Goal: Transaction & Acquisition: Download file/media

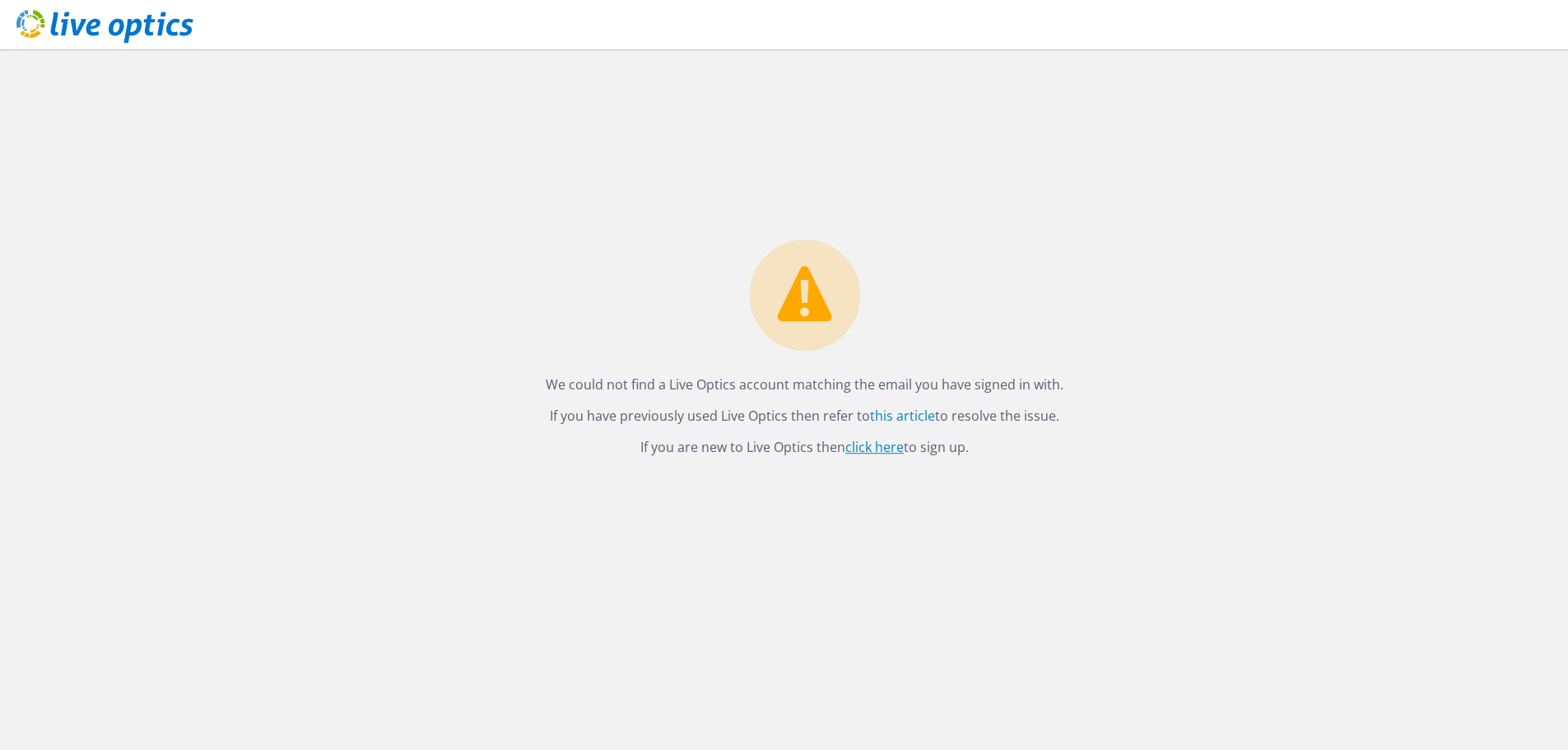
click at [884, 447] on link "click here" at bounding box center [874, 447] width 58 height 18
click at [874, 445] on link "click here" at bounding box center [874, 447] width 58 height 18
click at [80, 23] on icon at bounding box center [105, 27] width 177 height 34
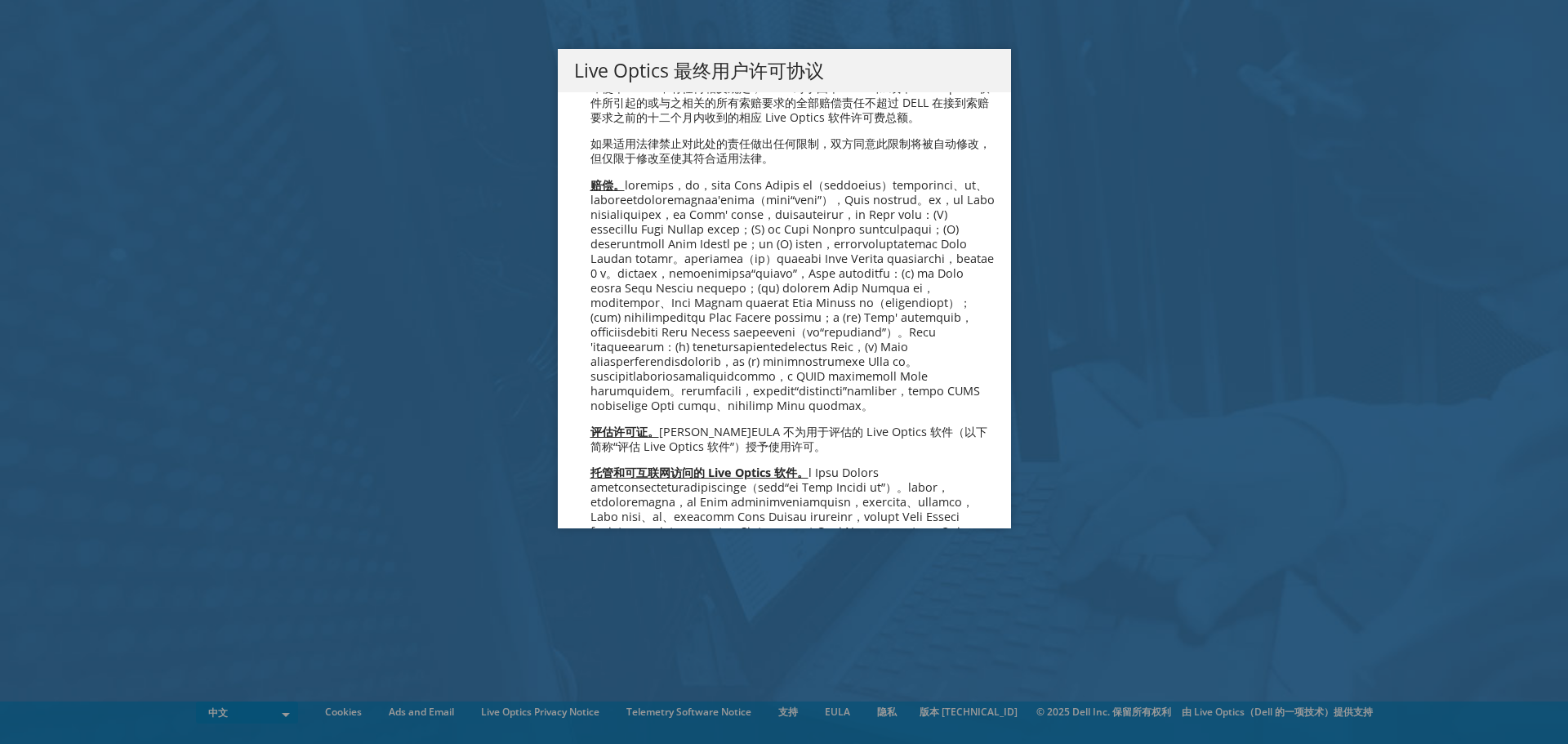
scroll to position [3765, 0]
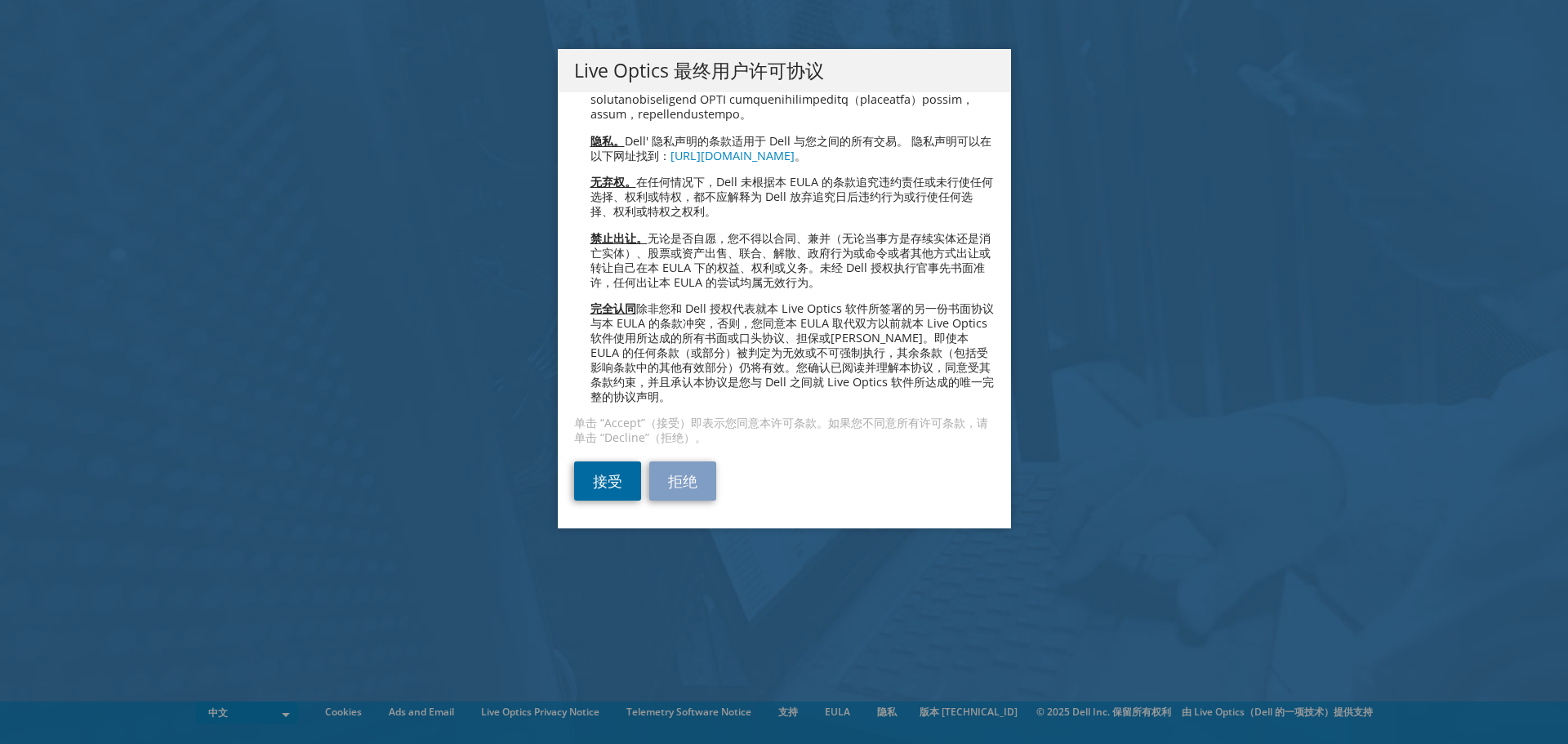
click at [602, 467] on link "接受" at bounding box center [607, 481] width 67 height 39
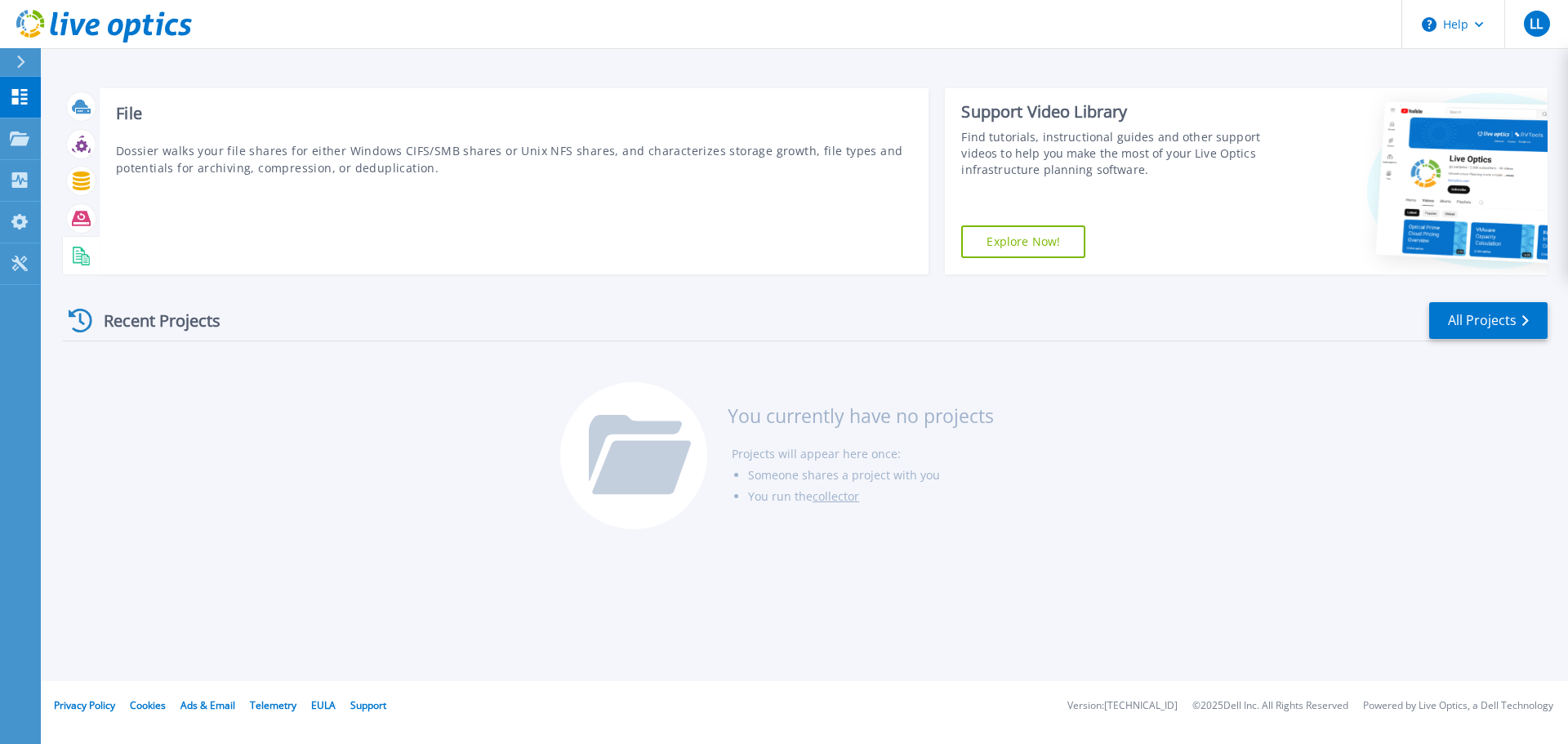
click at [89, 260] on icon at bounding box center [85, 260] width 8 height 12
click at [88, 188] on icon at bounding box center [81, 181] width 17 height 19
click at [83, 186] on icon at bounding box center [81, 181] width 17 height 19
click at [72, 180] on icon at bounding box center [81, 181] width 19 height 19
click at [81, 196] on div at bounding box center [81, 181] width 37 height 37
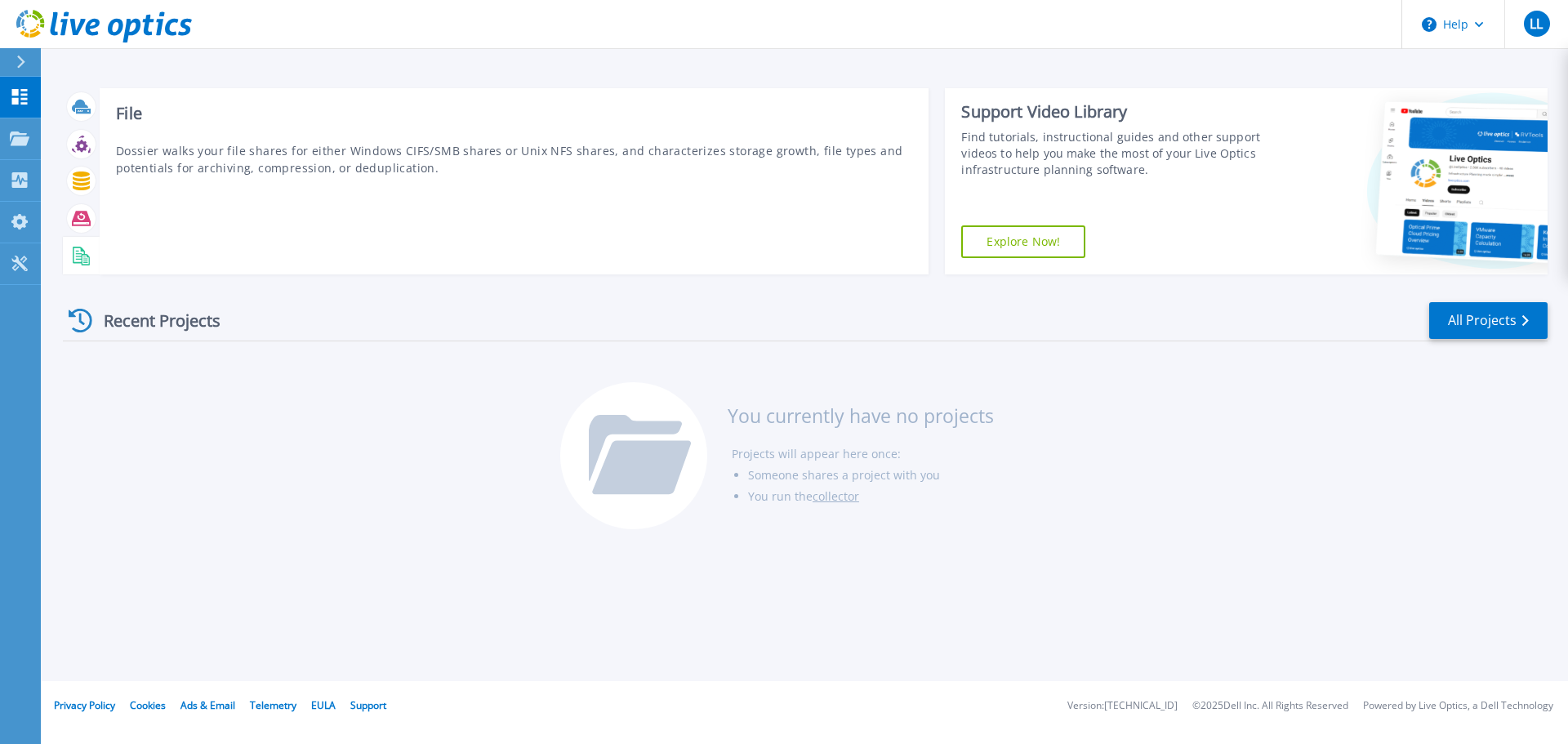
click at [84, 260] on rect at bounding box center [85, 260] width 4 height 1
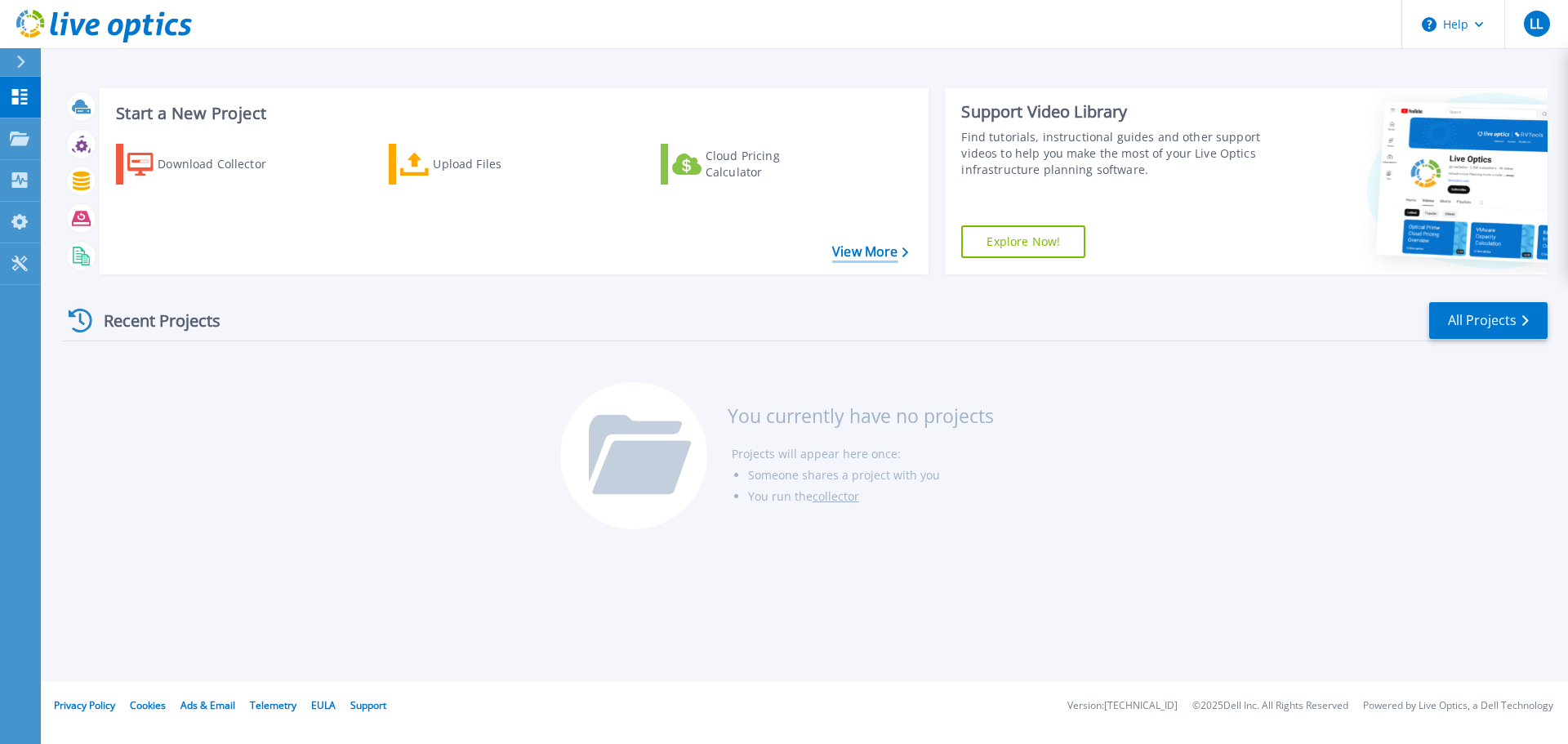
click at [864, 246] on link "View More" at bounding box center [869, 251] width 76 height 16
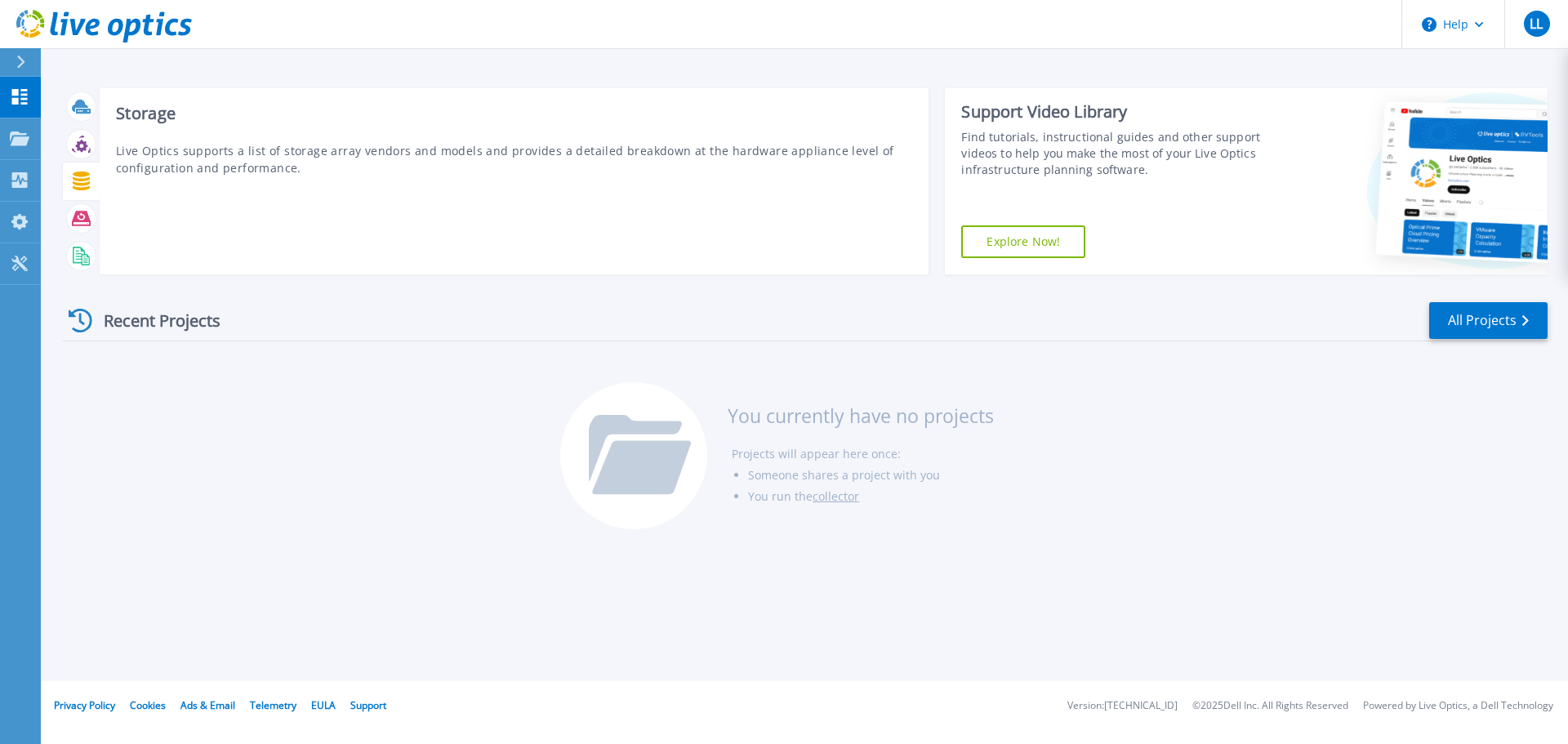
click at [84, 183] on icon at bounding box center [81, 181] width 19 height 19
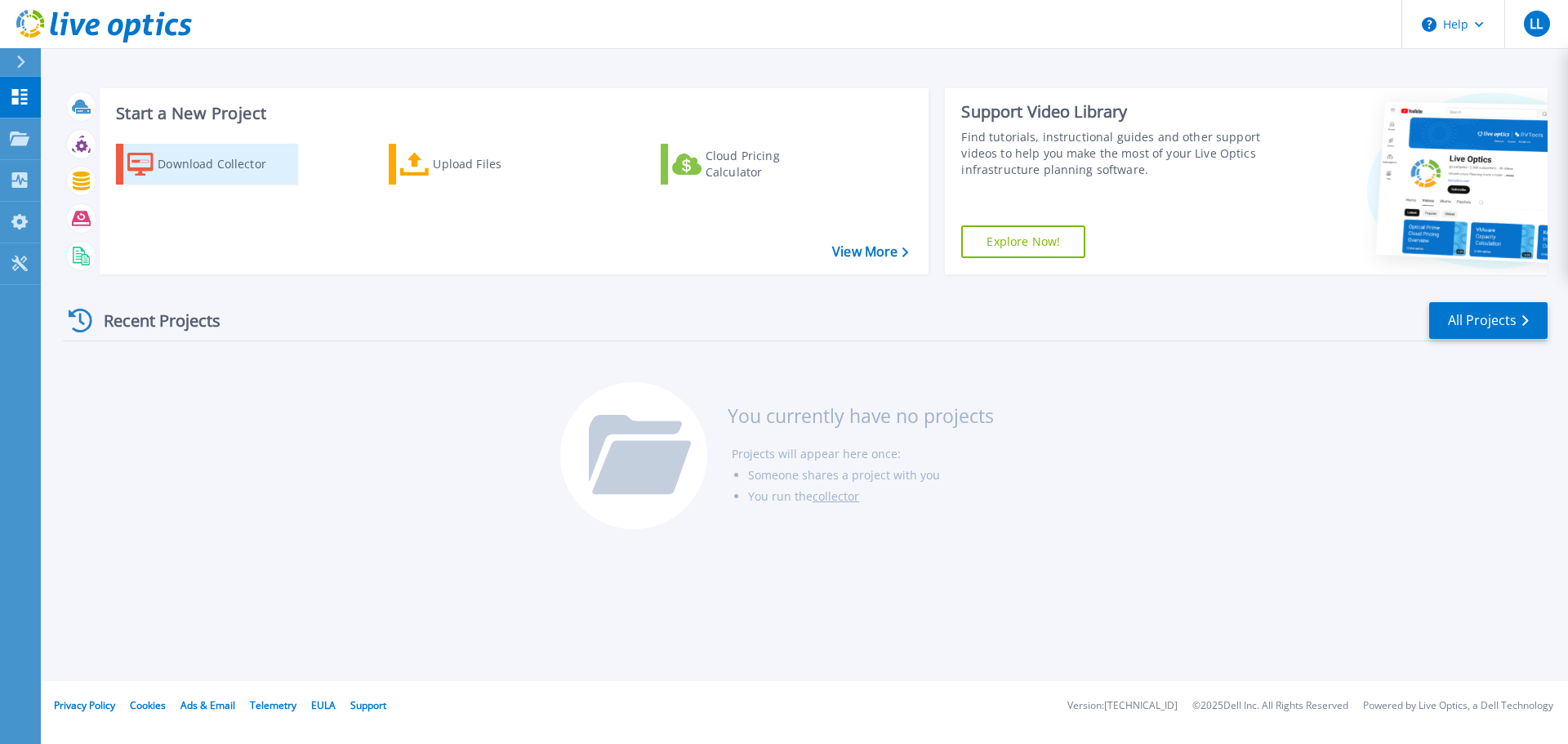
click at [258, 167] on div "Download Collector" at bounding box center [222, 165] width 131 height 33
click at [26, 64] on icon at bounding box center [21, 62] width 9 height 13
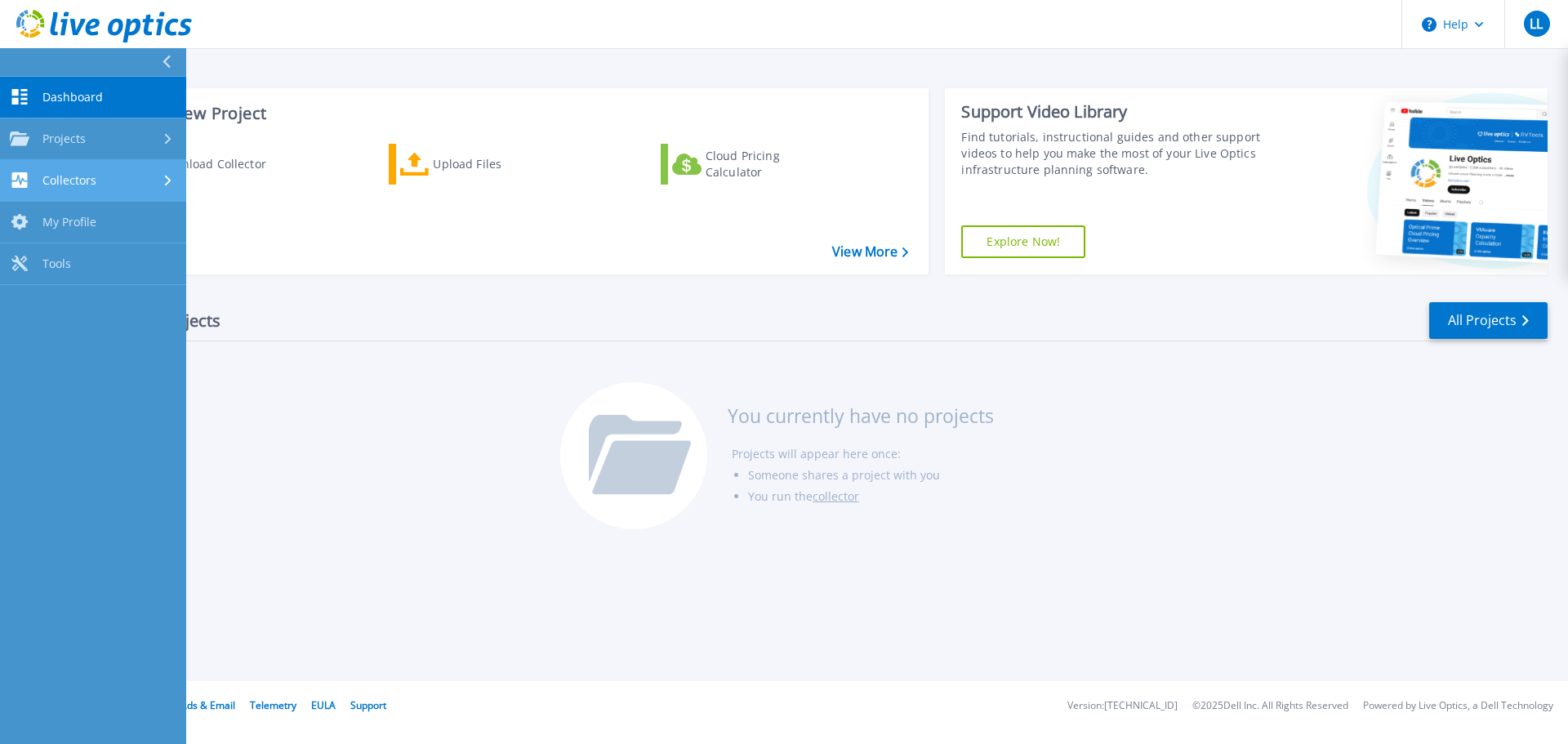
click at [159, 181] on div "Collectors" at bounding box center [93, 180] width 166 height 16
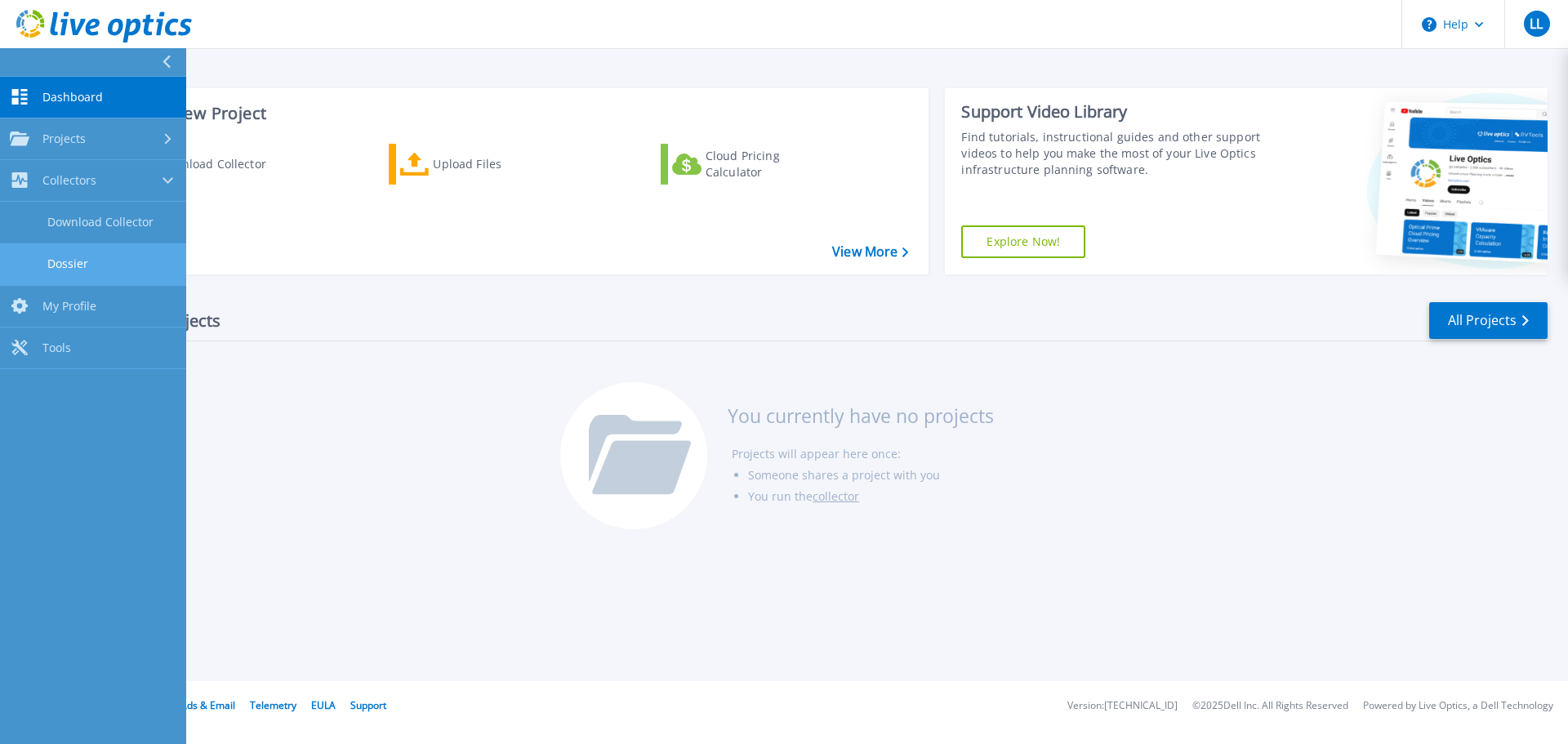
click at [121, 264] on link "Dossier" at bounding box center [93, 264] width 186 height 42
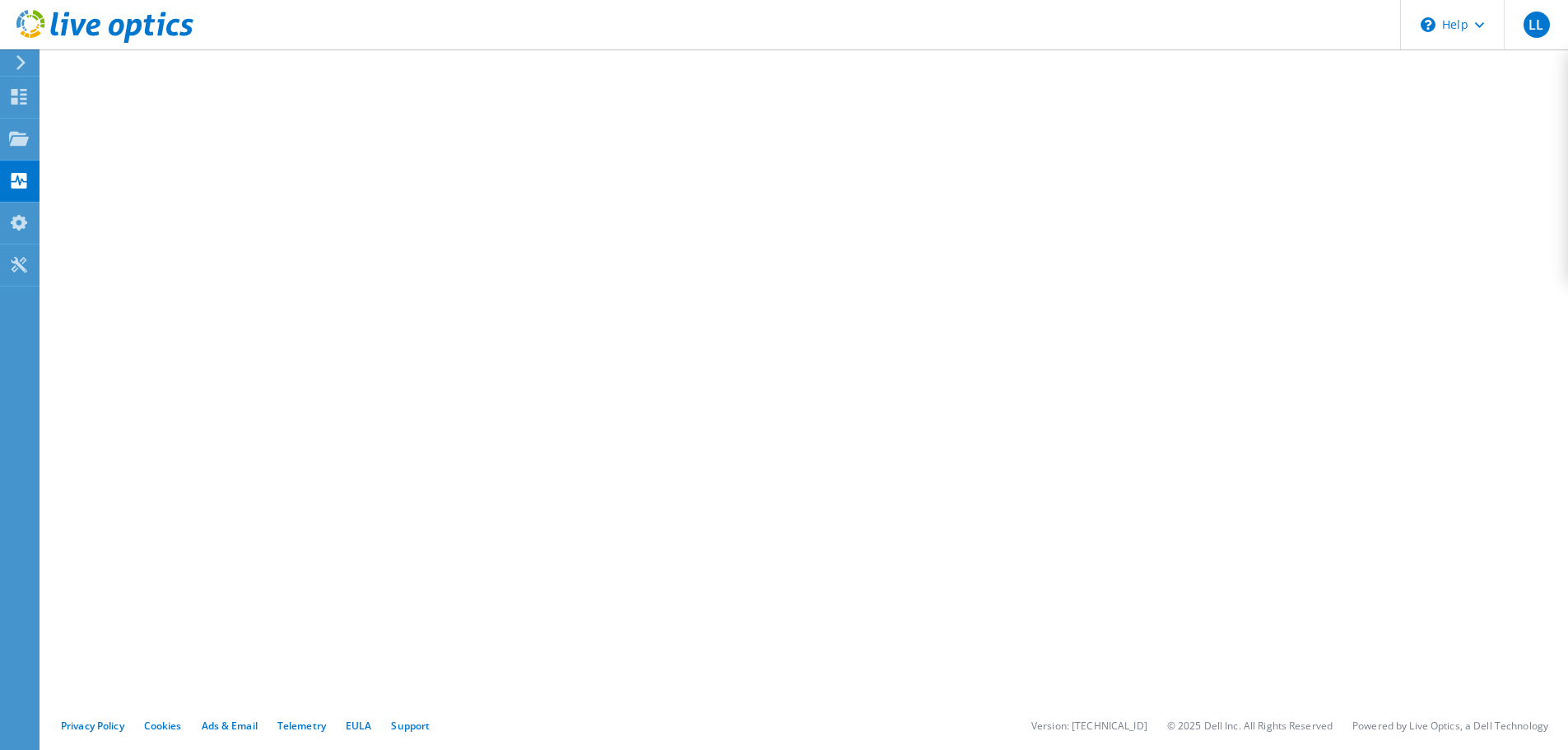
click at [19, 61] on icon at bounding box center [20, 63] width 12 height 15
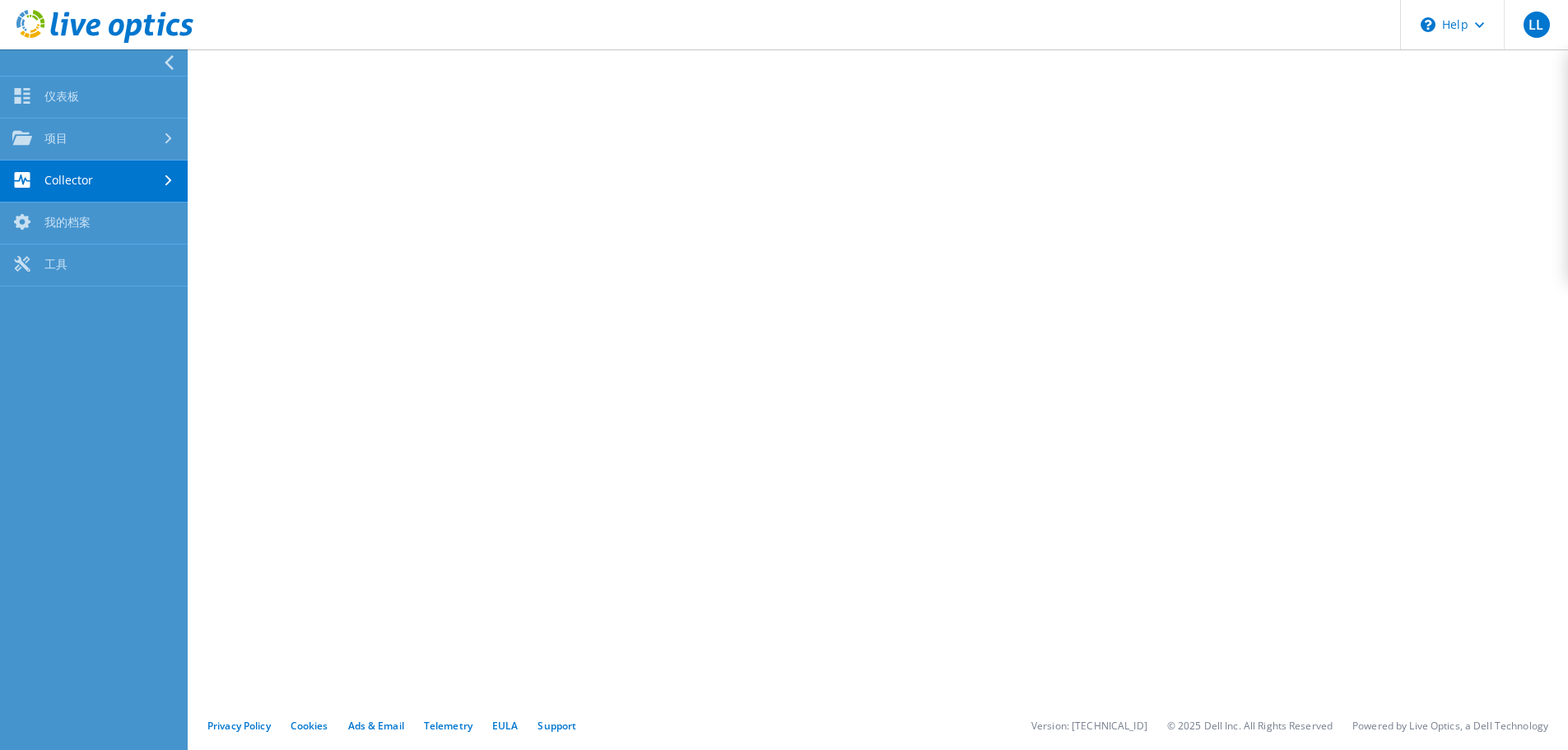
click at [136, 182] on link "Collector" at bounding box center [94, 182] width 188 height 42
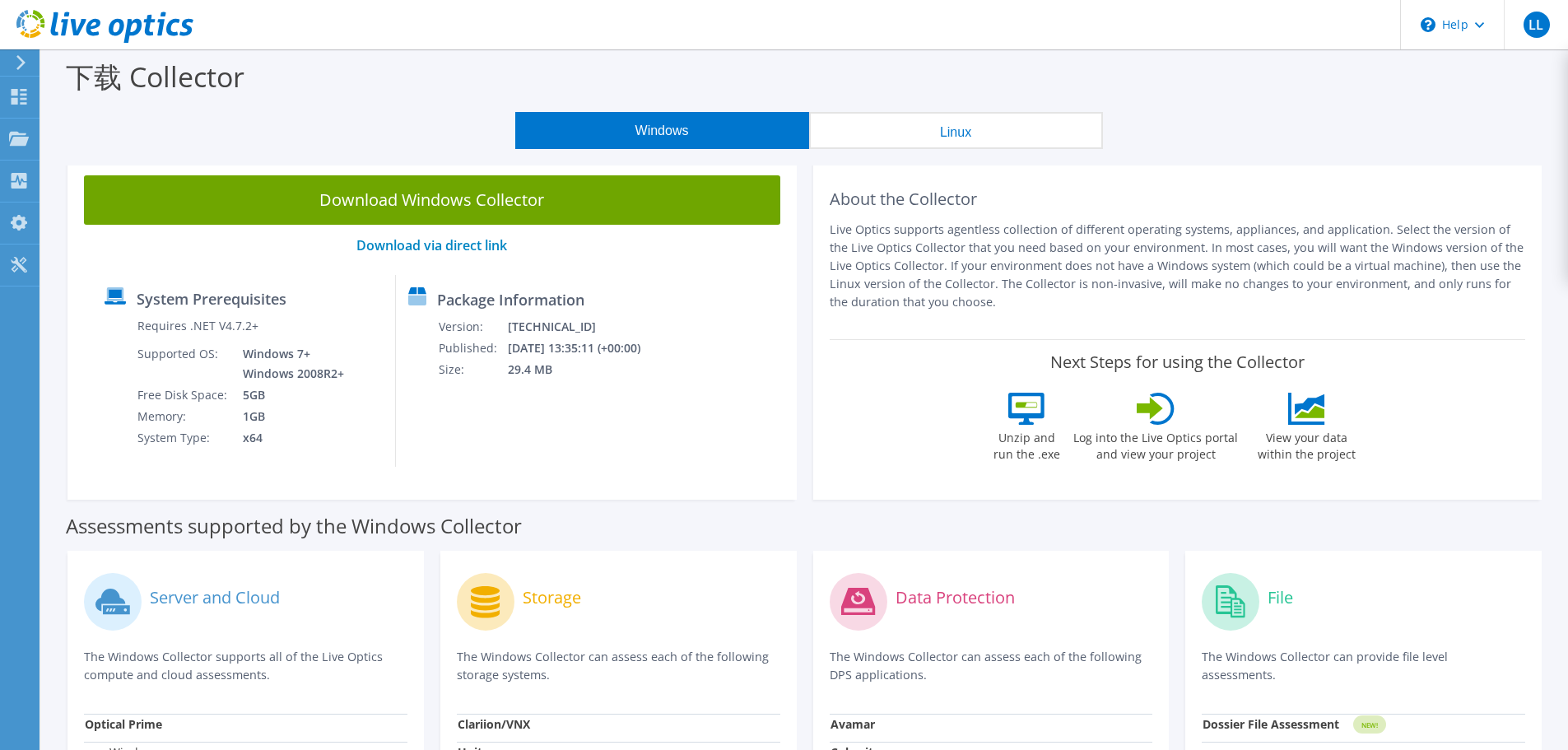
click at [661, 135] on button "Windows" at bounding box center [661, 131] width 294 height 37
click at [729, 121] on button "Windows" at bounding box center [661, 131] width 294 height 37
click at [263, 302] on label "System Prerequisites" at bounding box center [211, 299] width 150 height 17
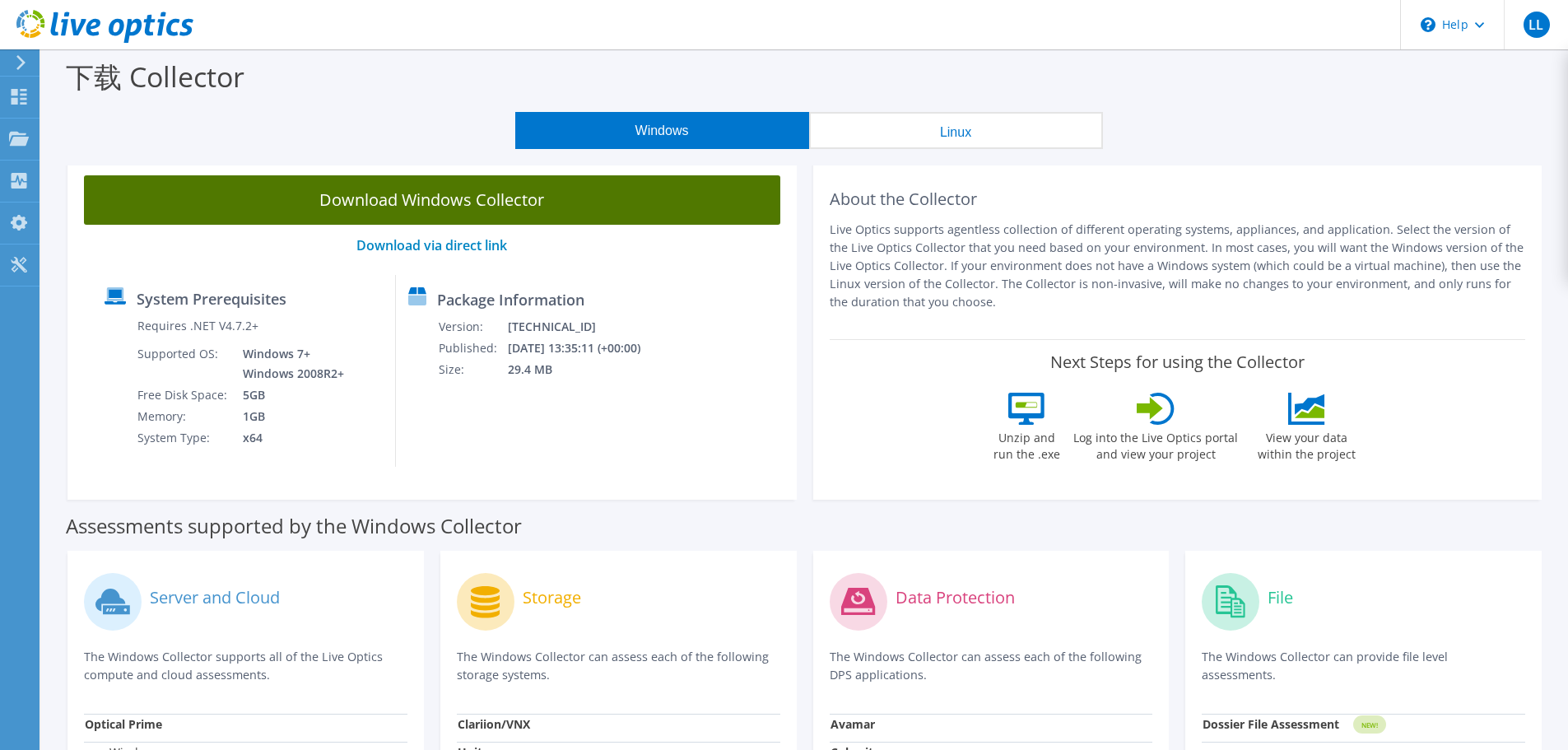
click at [541, 199] on link "Download Windows Collector" at bounding box center [432, 200] width 696 height 50
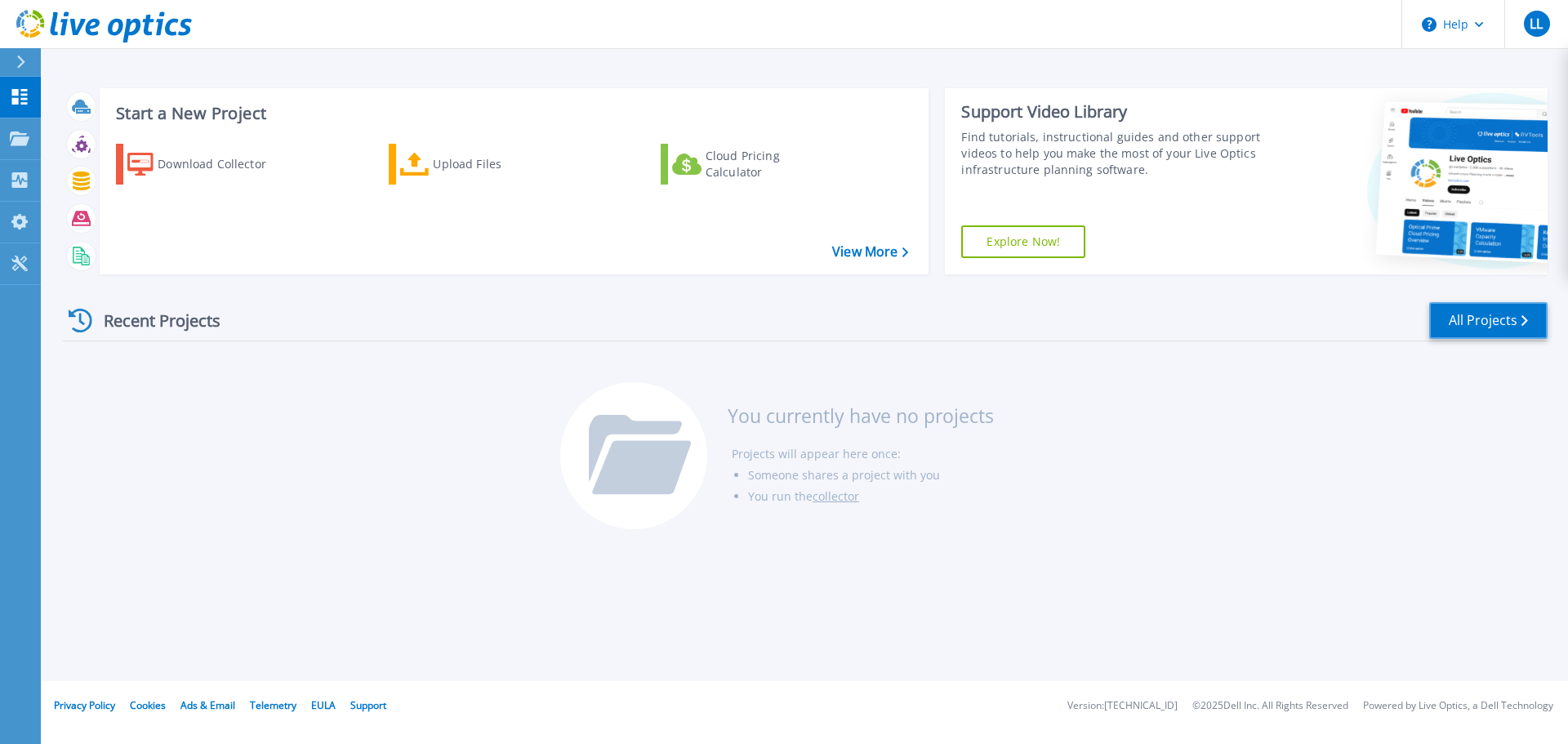
click at [1458, 333] on link "All Projects" at bounding box center [1489, 321] width 119 height 37
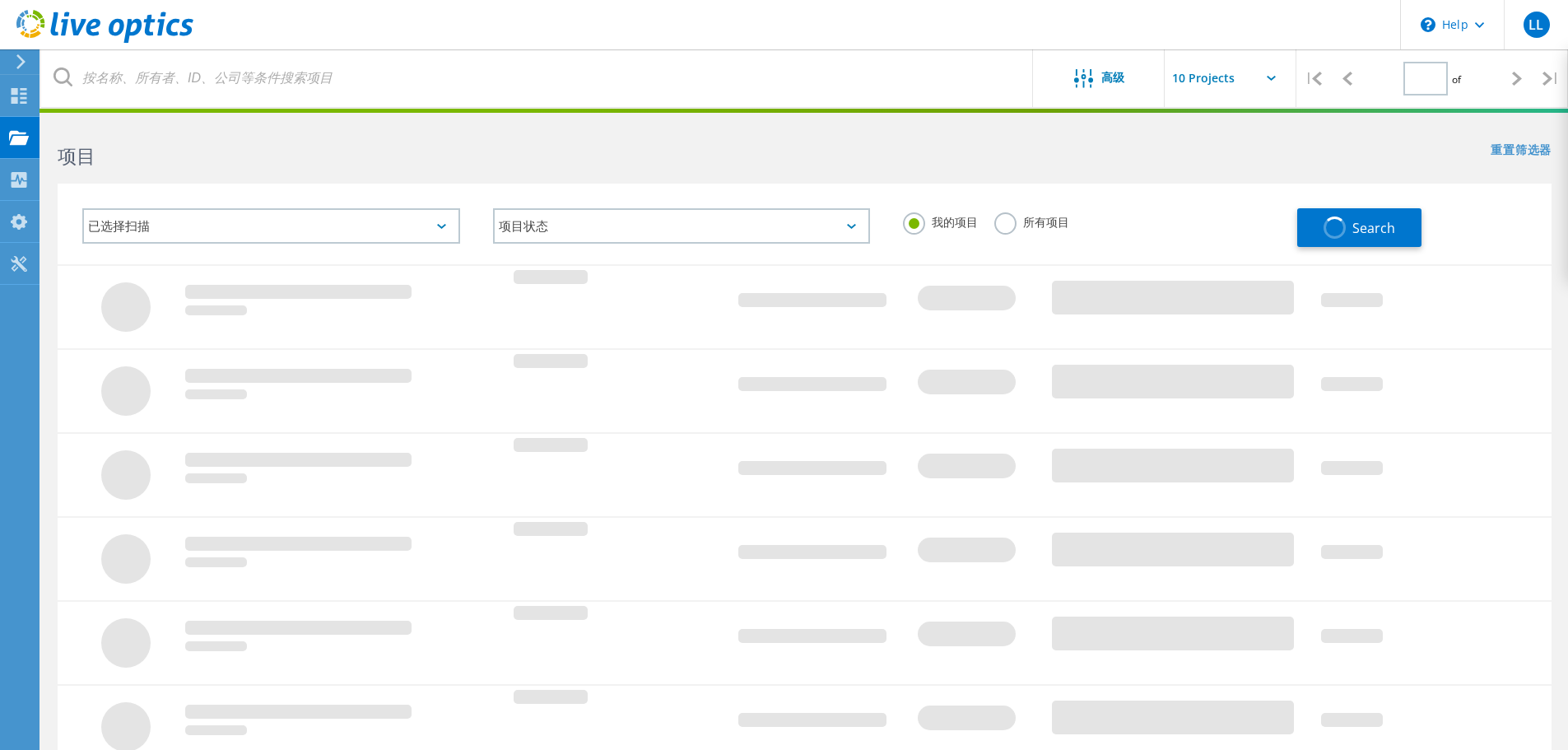
type input "1"
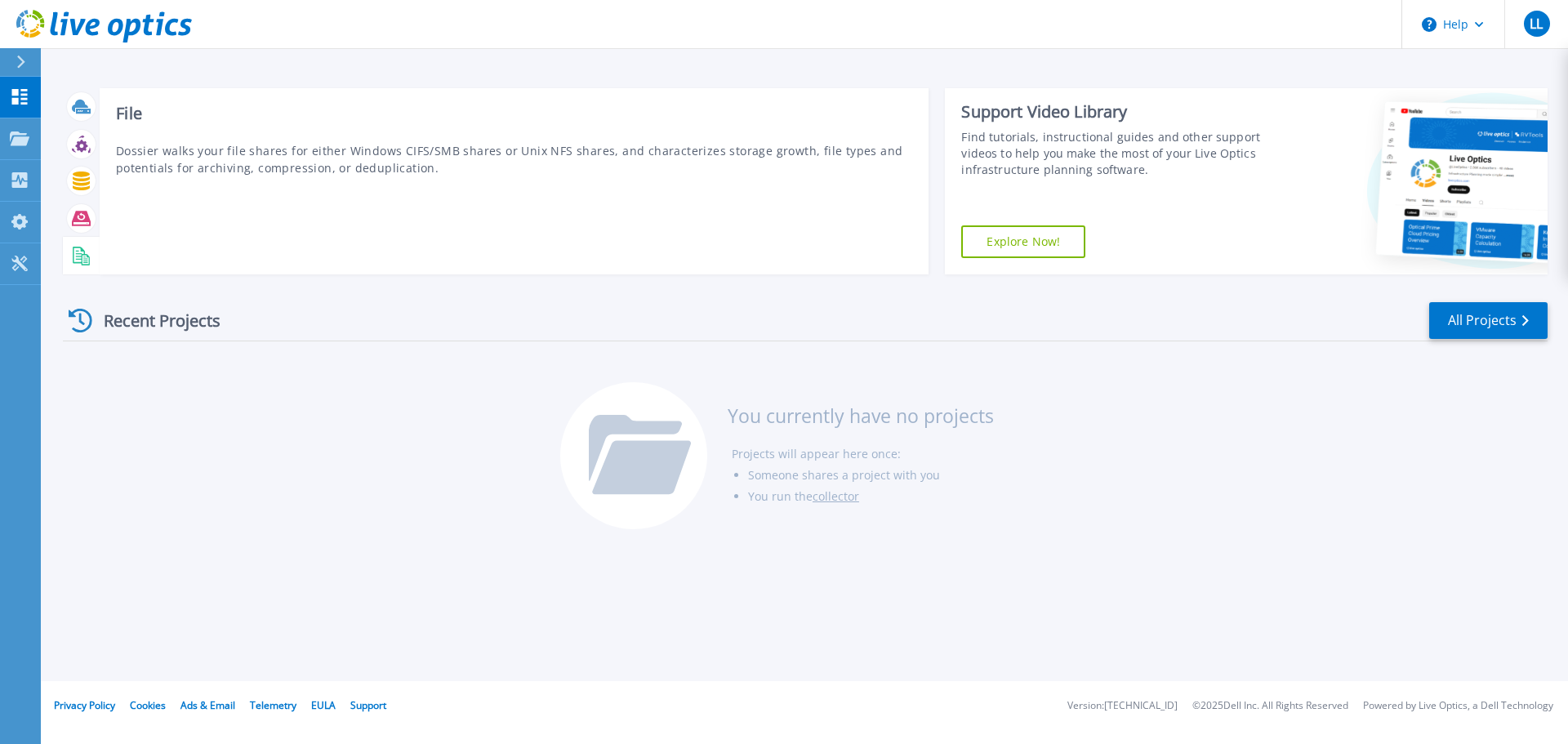
click at [89, 264] on icon at bounding box center [85, 260] width 8 height 12
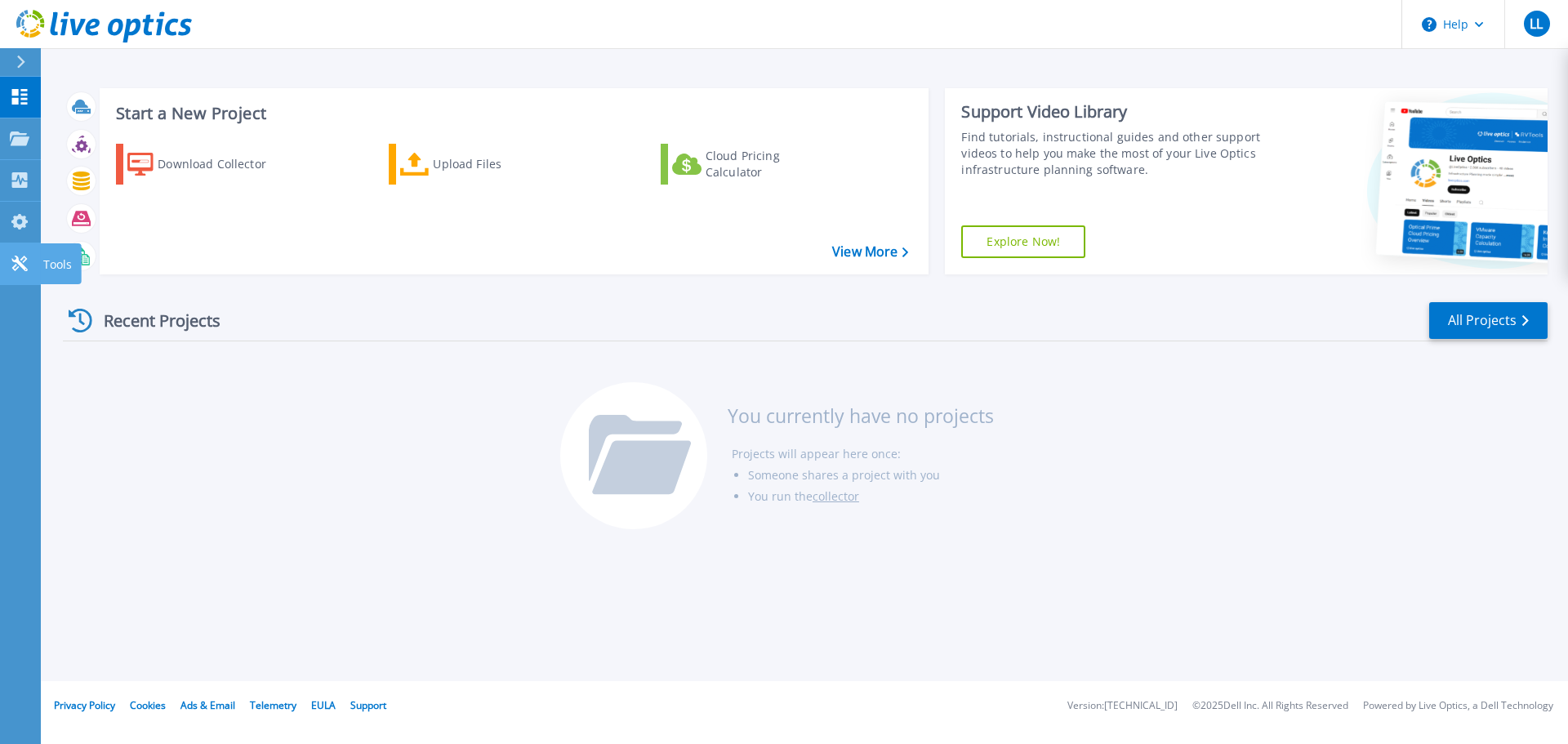
click at [21, 269] on icon at bounding box center [19, 263] width 19 height 16
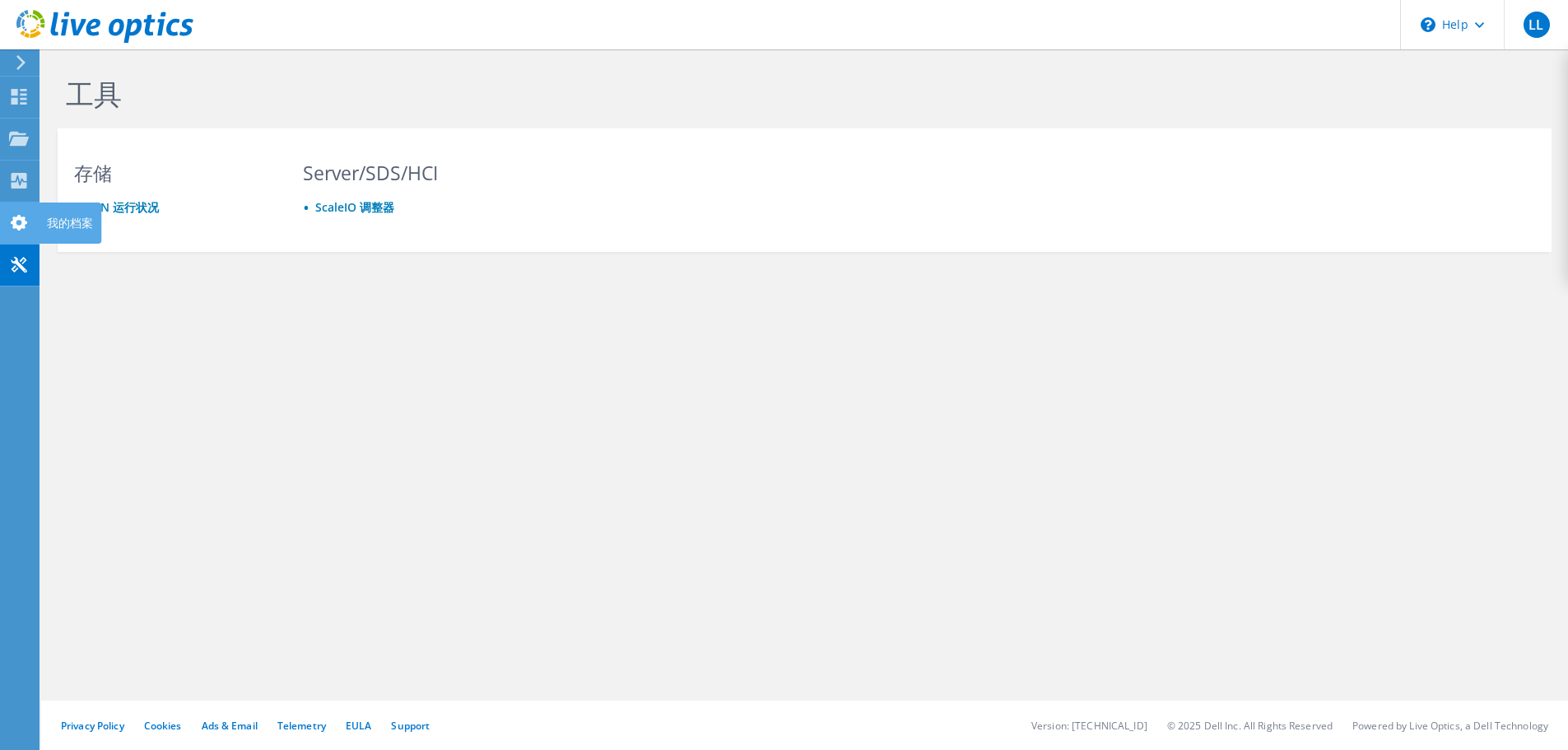
click at [18, 226] on use at bounding box center [19, 222] width 17 height 16
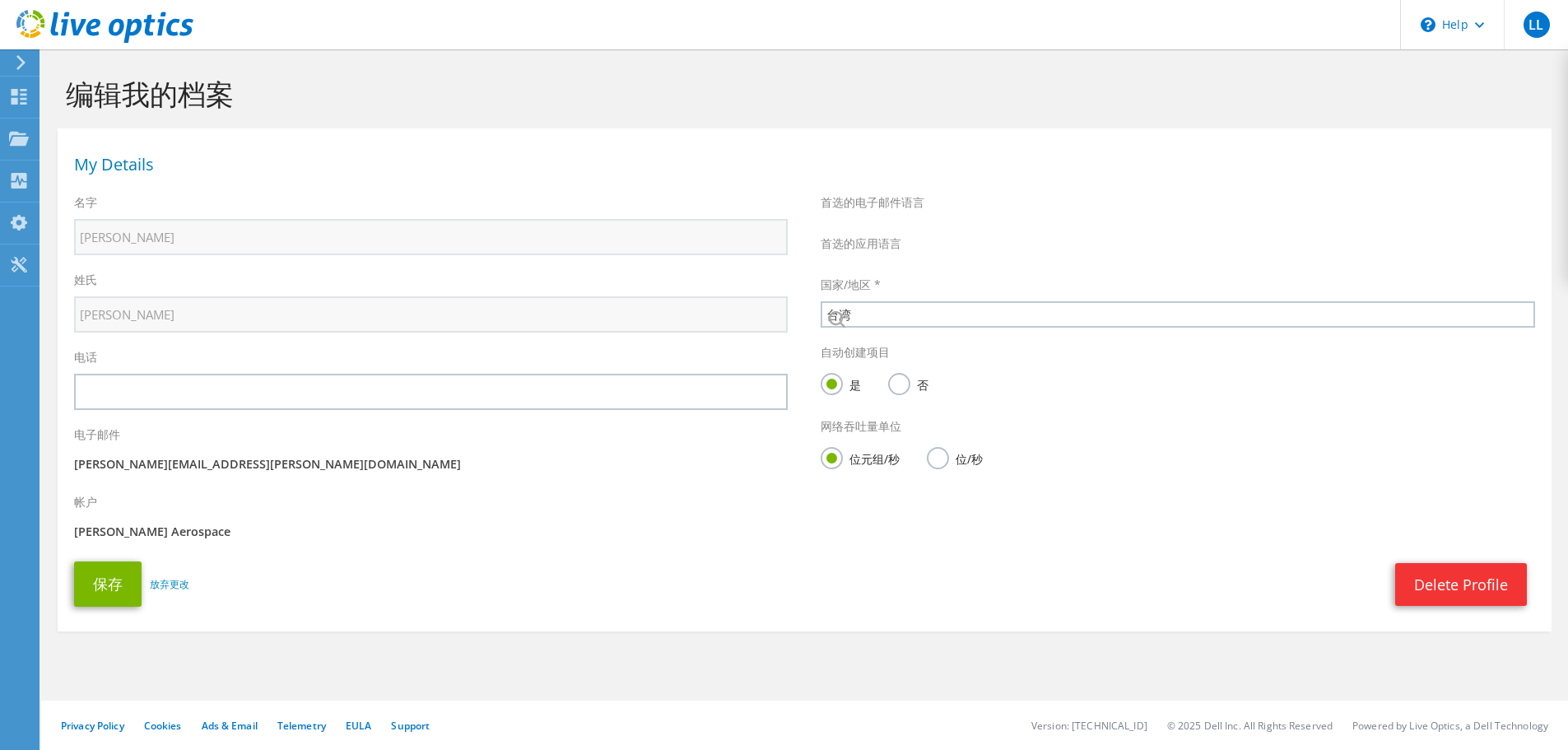
select select "220"
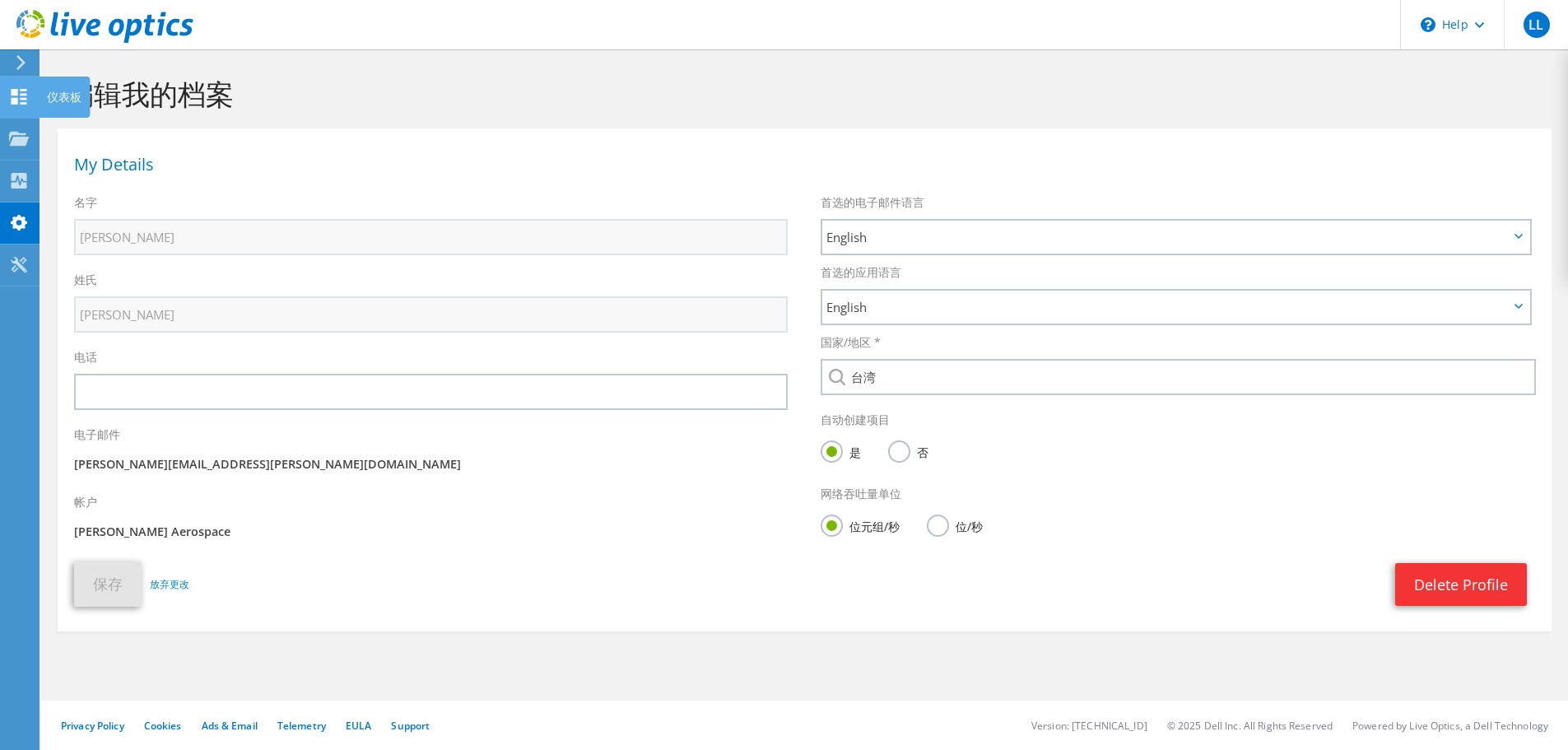
click at [21, 100] on icon at bounding box center [18, 96] width 19 height 16
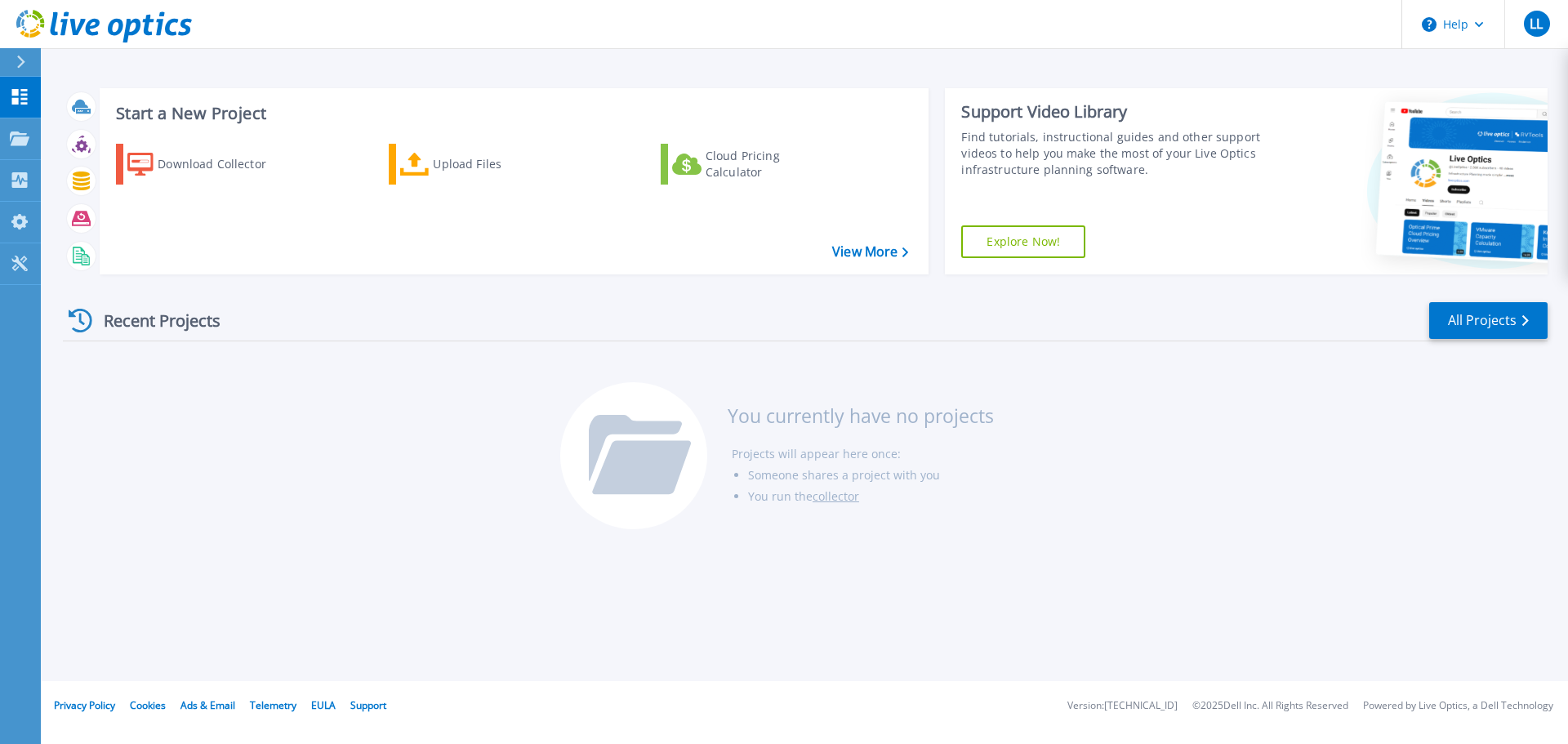
click at [16, 49] on div at bounding box center [27, 62] width 26 height 27
click at [464, 426] on div "Recent Projects All Projects You currently have no projects Projects will appea…" at bounding box center [805, 417] width 1484 height 258
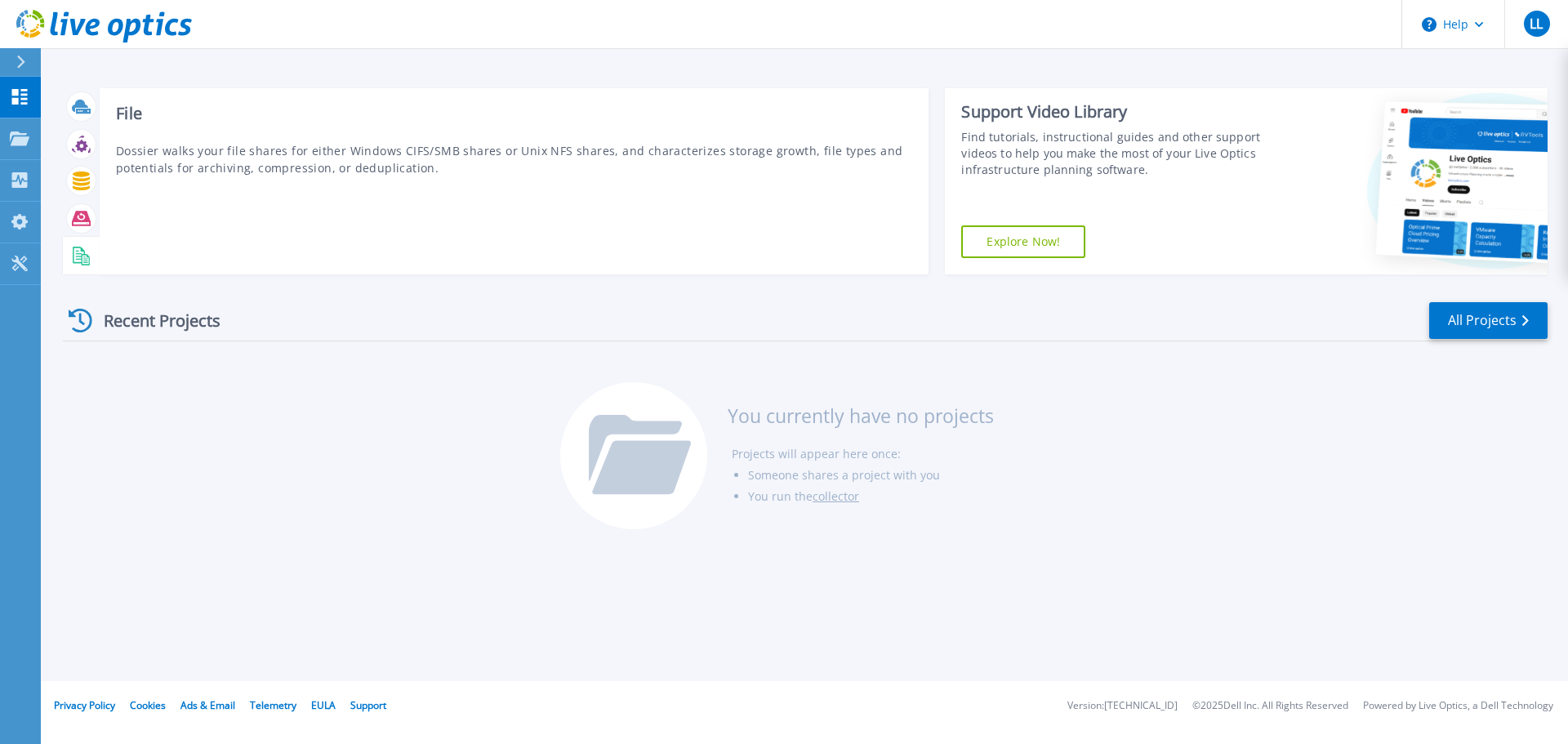
click at [90, 249] on icon at bounding box center [81, 256] width 19 height 19
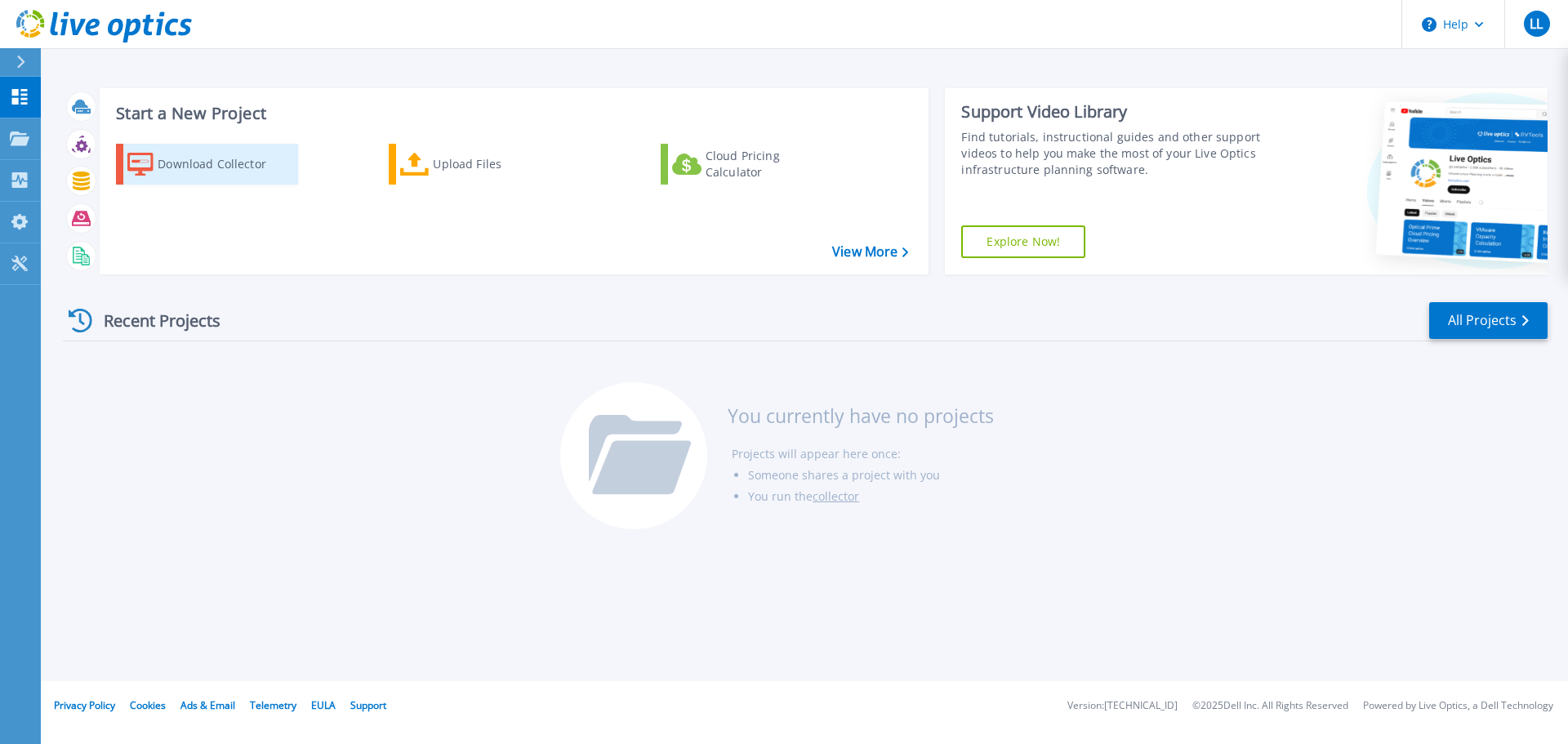
click at [138, 165] on icon at bounding box center [140, 165] width 26 height 24
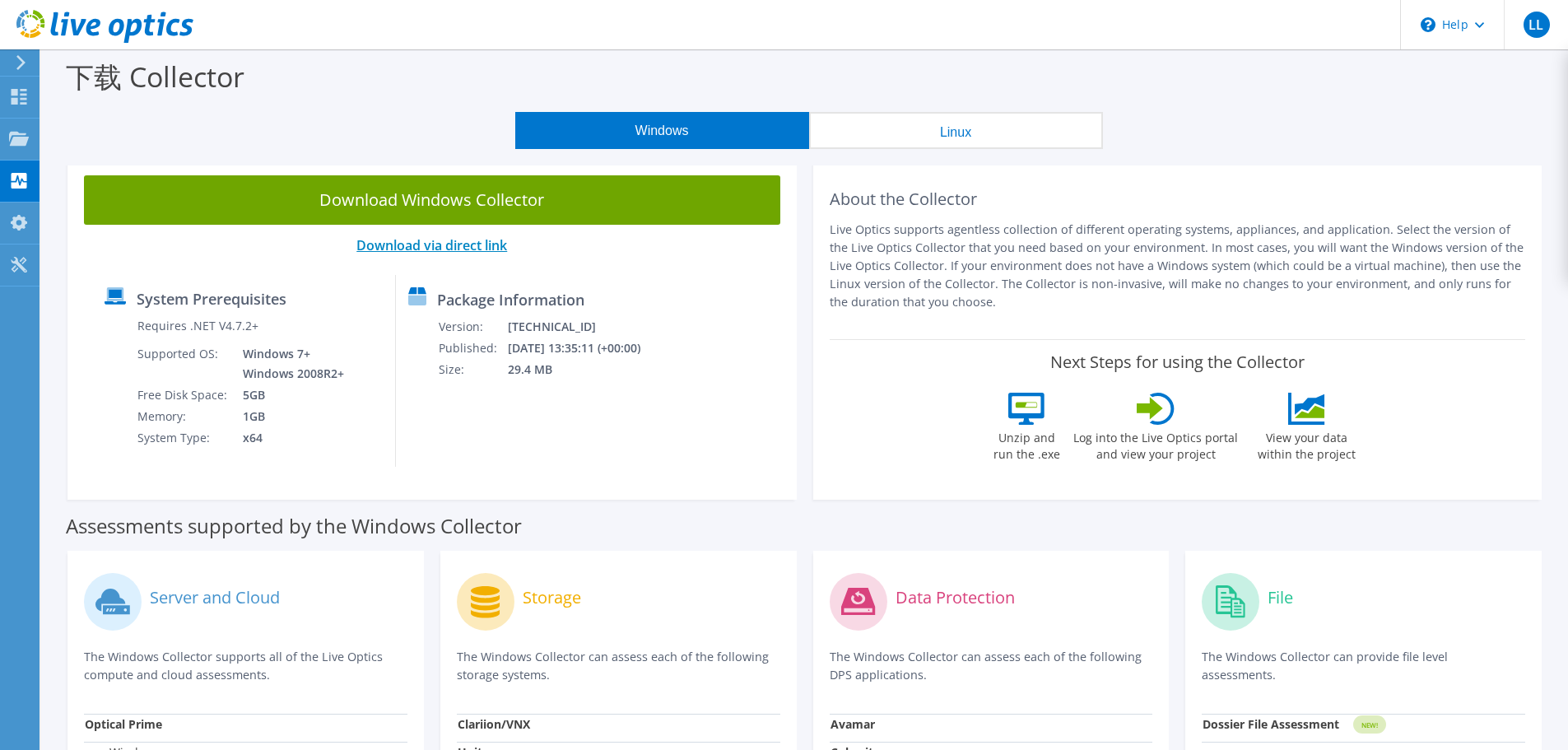
click at [494, 243] on link "Download via direct link" at bounding box center [432, 245] width 151 height 18
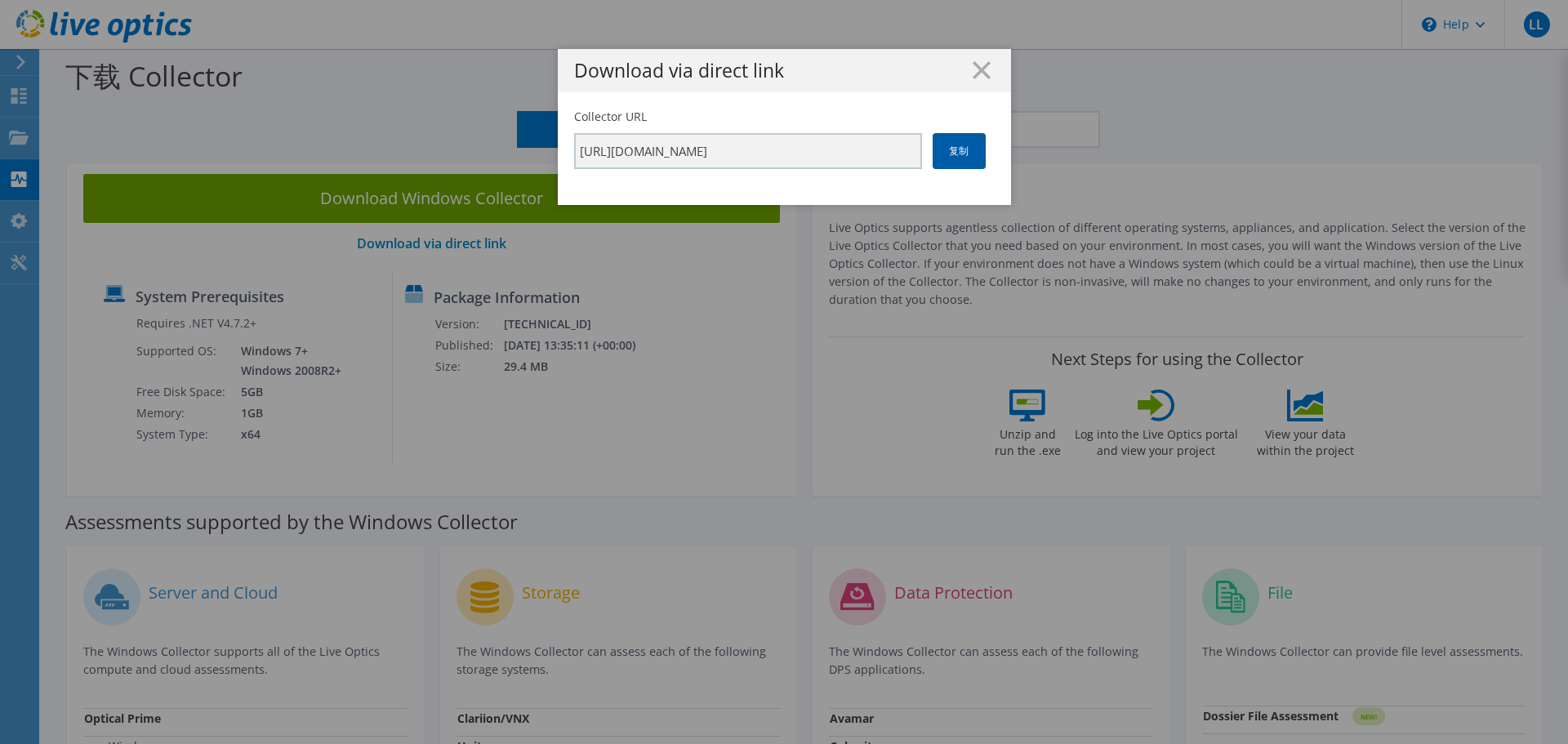
click at [947, 155] on link "复制" at bounding box center [959, 151] width 53 height 36
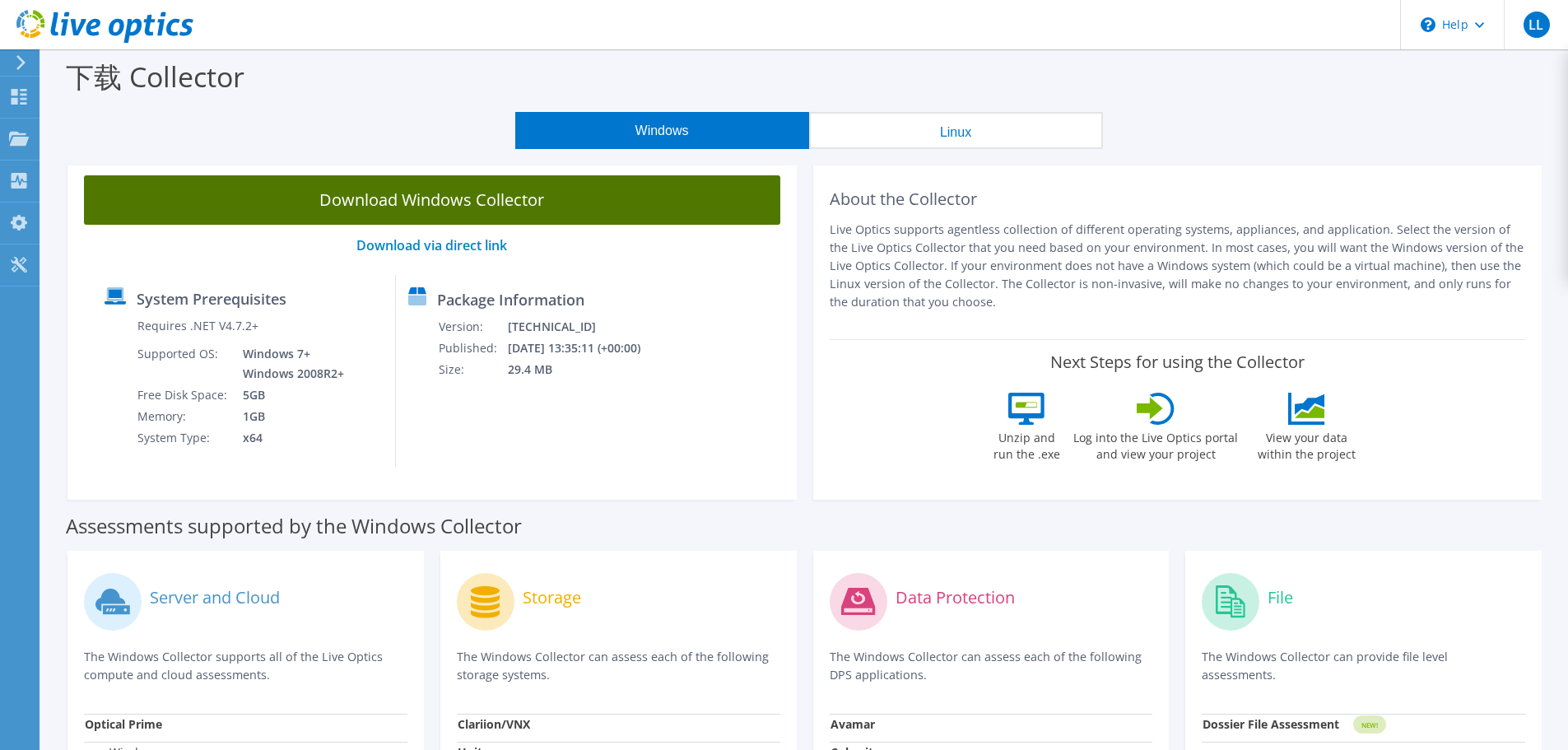
click at [535, 199] on link "Download Windows Collector" at bounding box center [432, 200] width 696 height 50
